Goal: Task Accomplishment & Management: Manage account settings

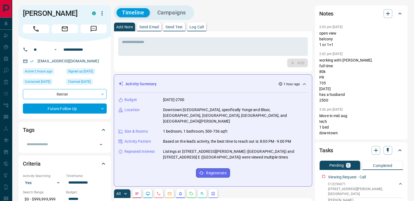
click at [219, 85] on div "Activity Summary 1 hour ago" at bounding box center [209, 84] width 183 height 6
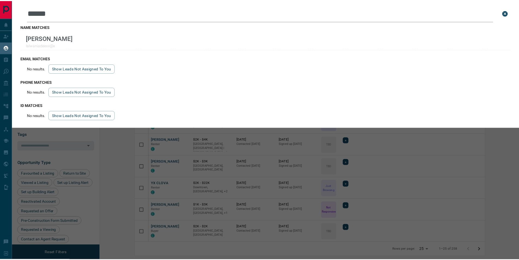
scroll to position [207, 416]
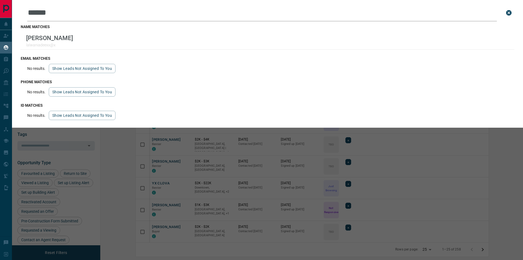
click at [511, 13] on icon "close search bar" at bounding box center [508, 12] width 5 height 5
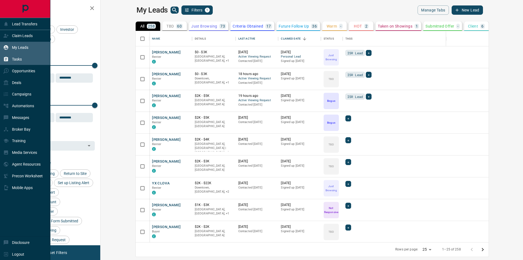
click at [12, 59] on p "Tasks" at bounding box center [17, 59] width 10 height 4
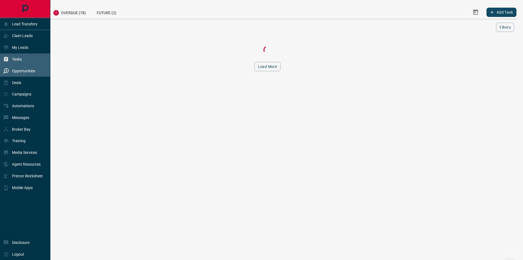
click at [20, 71] on p "Opportunities" at bounding box center [23, 71] width 23 height 4
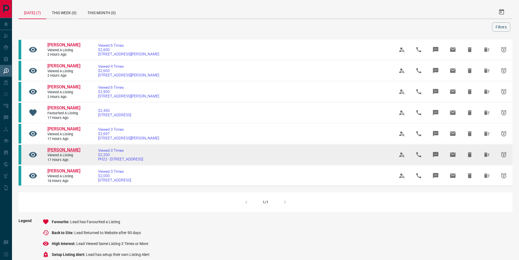
click at [70, 152] on span "Alex Kariakin" at bounding box center [63, 149] width 33 height 5
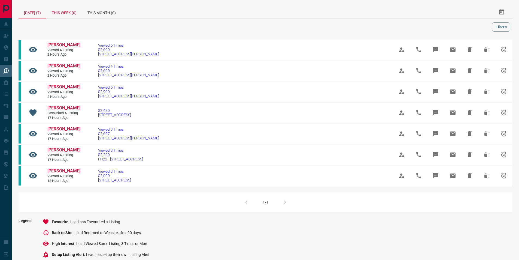
click at [63, 12] on div "This Week (0)" at bounding box center [64, 11] width 36 height 13
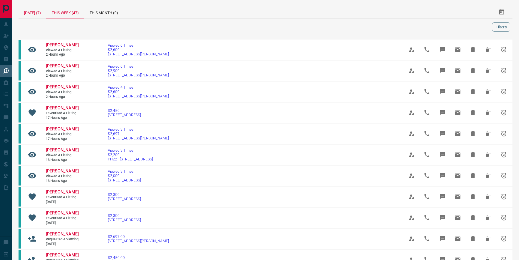
click at [37, 12] on div "Today (7)" at bounding box center [33, 11] width 28 height 13
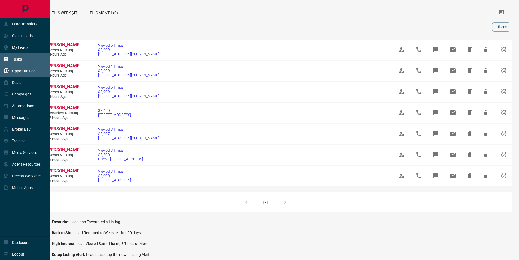
click at [11, 59] on div "Tasks" at bounding box center [12, 59] width 19 height 9
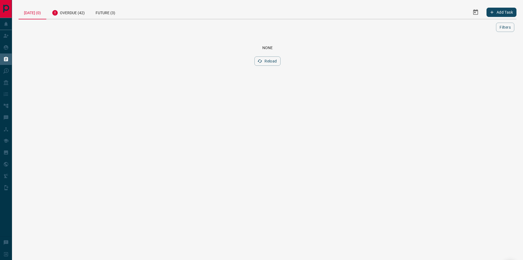
click at [75, 2] on div "Today (0) Overdue (42) Future (3) Add Task Filters Scroll to Top None Reload" at bounding box center [267, 39] width 511 height 78
click at [70, 15] on div "Overdue (42)" at bounding box center [68, 11] width 44 height 13
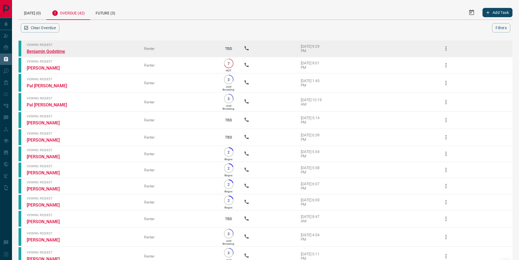
click at [46, 50] on link "Benjamin Godstime" at bounding box center [47, 51] width 41 height 5
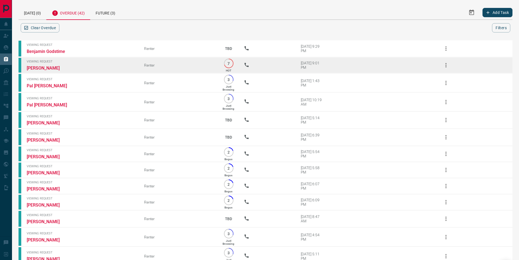
click at [42, 65] on td "Viewing Request Divya Verma" at bounding box center [77, 65] width 117 height 16
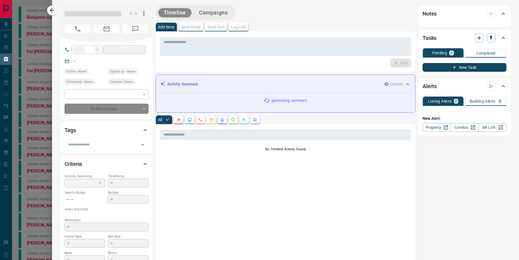
type input "**"
type input "**********"
type input "*"
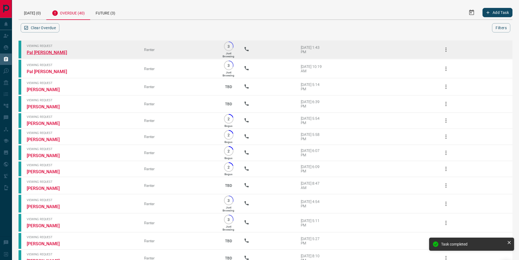
click at [43, 53] on link "Pal Dedhia" at bounding box center [47, 52] width 41 height 5
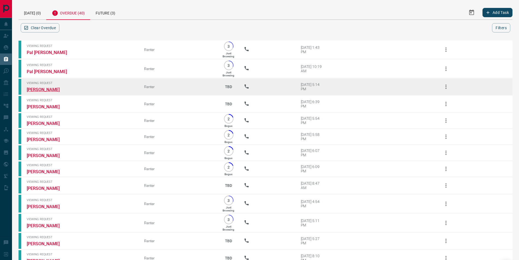
click at [41, 89] on link "Lina Ahmed" at bounding box center [47, 89] width 41 height 5
click at [39, 92] on link "Lina Ahmed" at bounding box center [47, 89] width 41 height 5
